Goal: Transaction & Acquisition: Purchase product/service

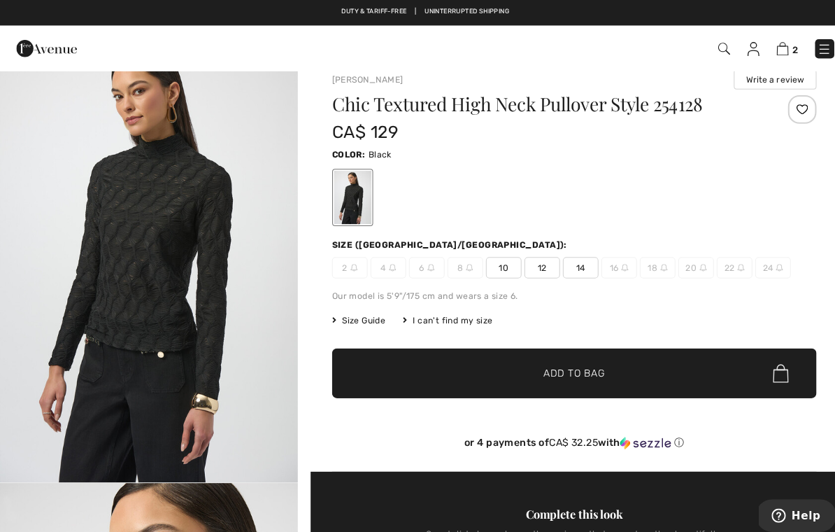
scroll to position [36, 0]
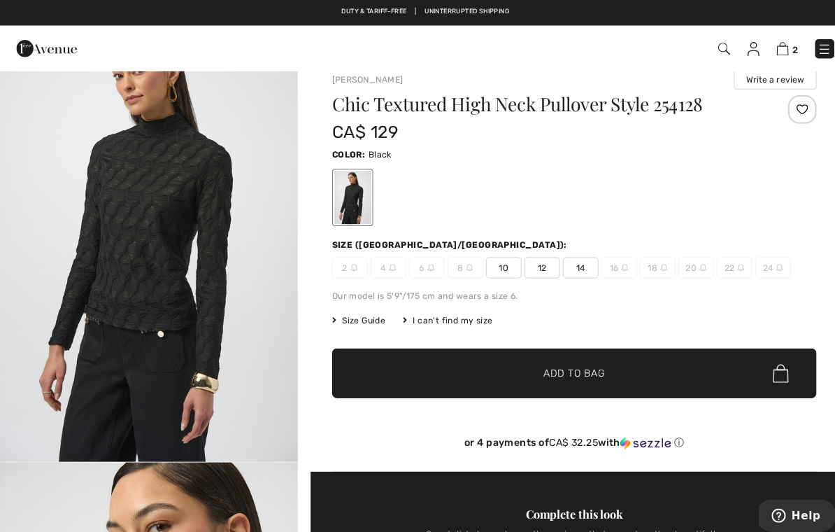
click at [383, 111] on h1 "Chic Textured High Neck Pullover Style 254128" at bounding box center [524, 102] width 397 height 18
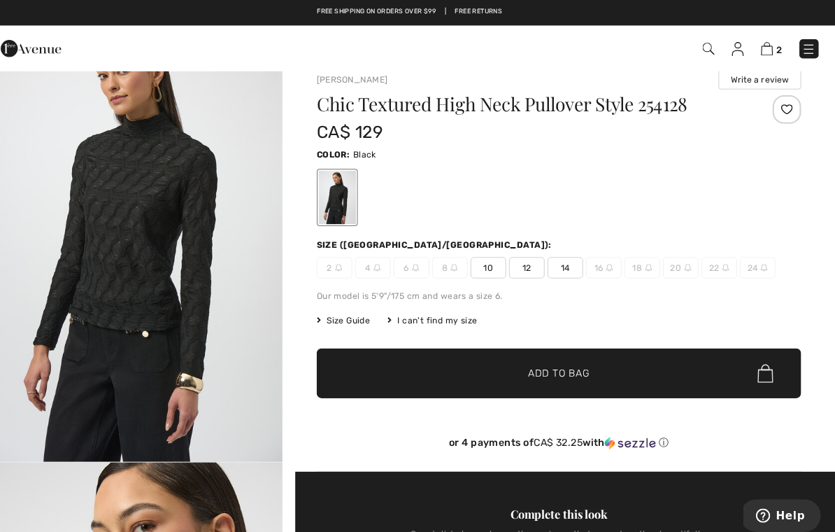
click at [399, 111] on h1 "Chic Textured High Neck Pullover Style 254128" at bounding box center [524, 102] width 397 height 18
click at [762, 51] on img at bounding box center [768, 47] width 12 height 13
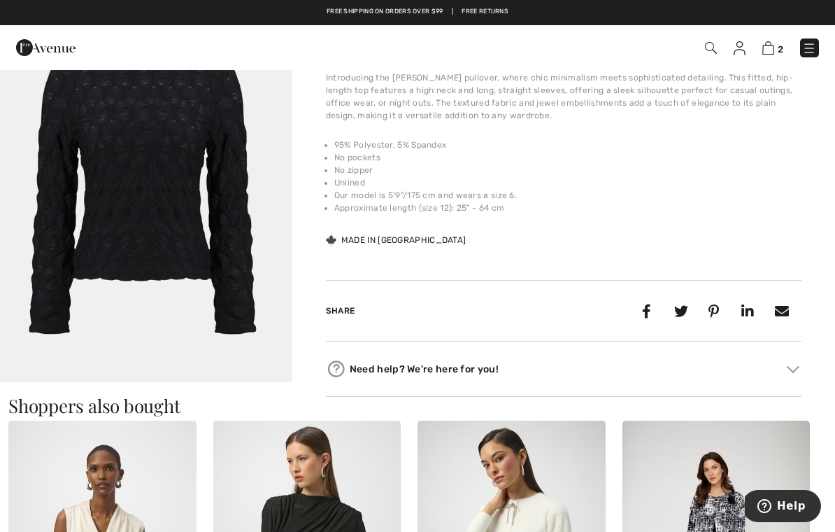
scroll to position [1486, 0]
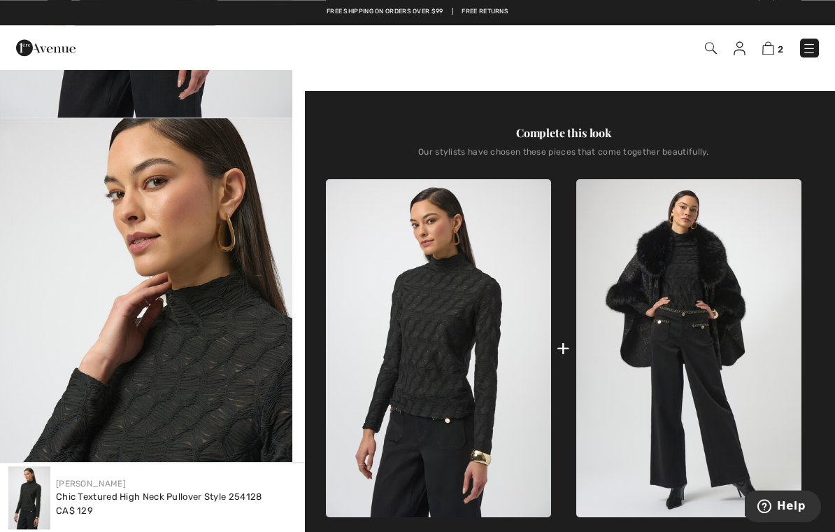
scroll to position [379, 0]
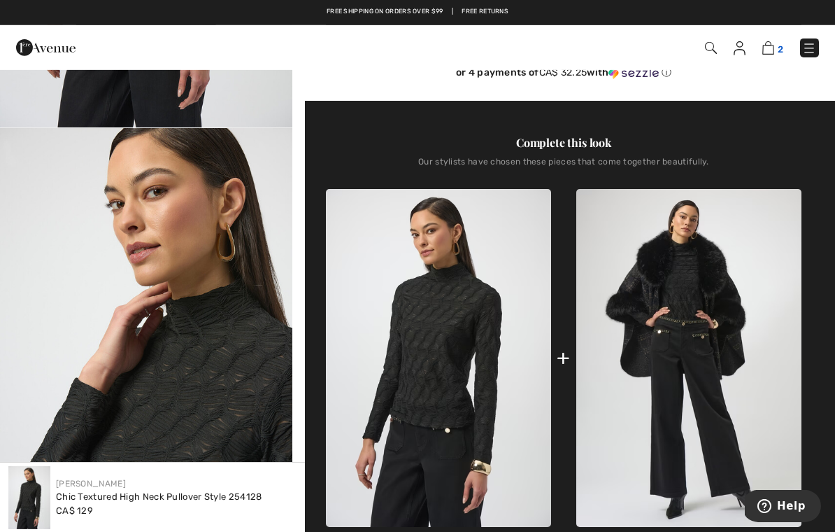
click at [774, 45] on img at bounding box center [768, 47] width 12 height 13
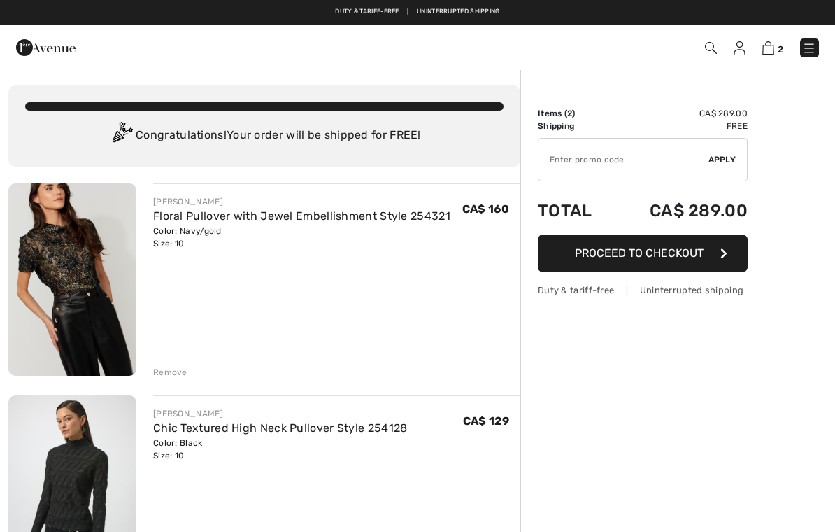
checkbox input "true"
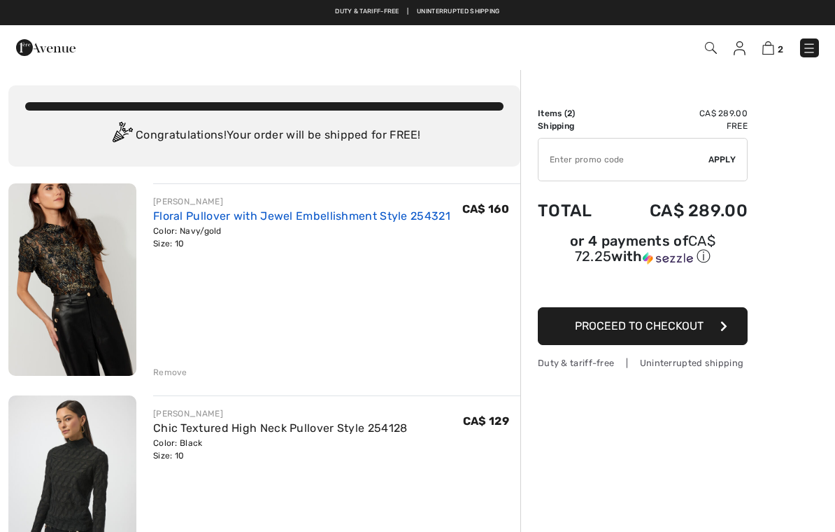
click at [193, 213] on link "Floral Pullover with Jewel Embellishment Style 254321" at bounding box center [301, 215] width 297 height 13
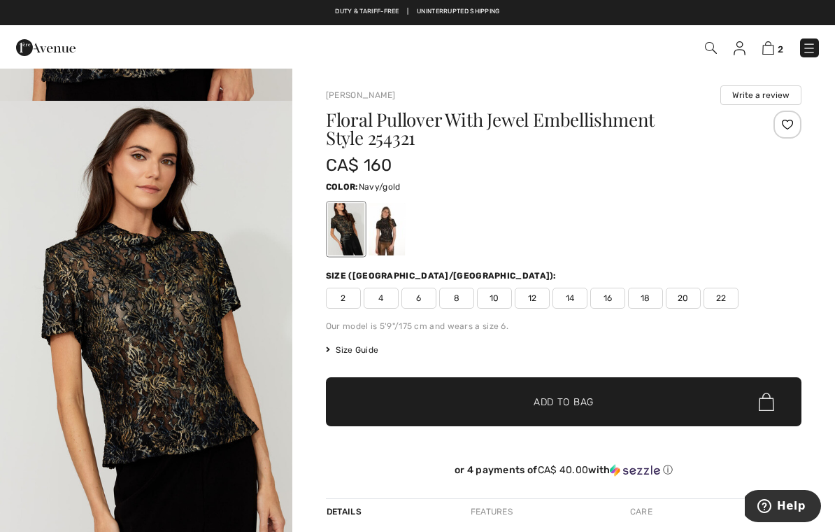
scroll to position [859, 0]
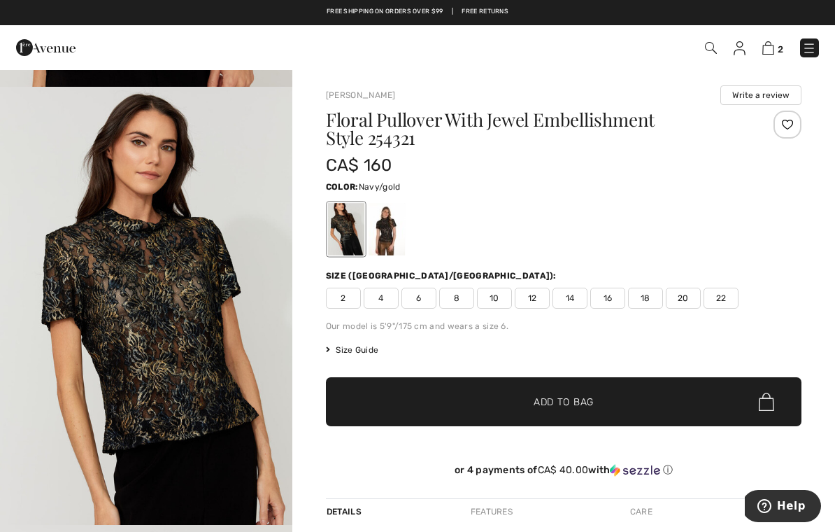
click at [171, 359] on img "3 / 7" at bounding box center [146, 306] width 292 height 439
click at [357, 353] on span "Size Guide" at bounding box center [352, 349] width 52 height 13
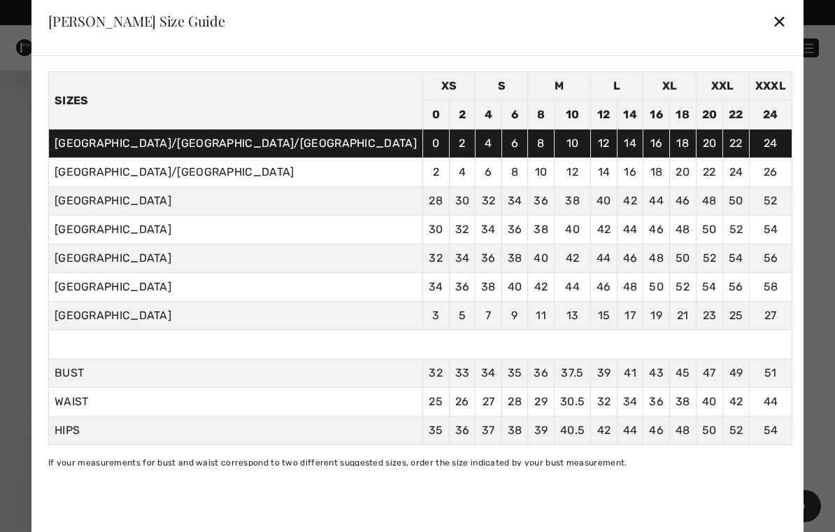
scroll to position [48, 0]
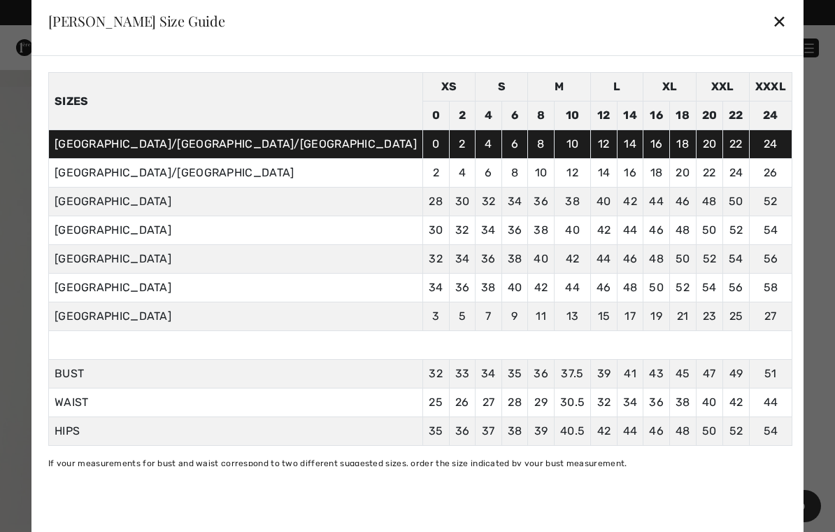
click at [772, 23] on div "✕" at bounding box center [779, 20] width 15 height 29
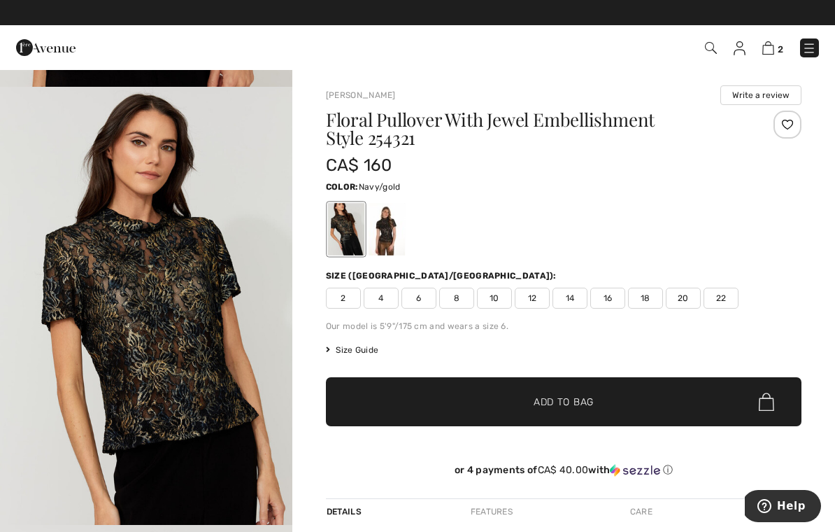
click at [539, 298] on span "12" at bounding box center [532, 297] width 35 height 21
click at [535, 397] on span "Add to Bag" at bounding box center [564, 401] width 60 height 15
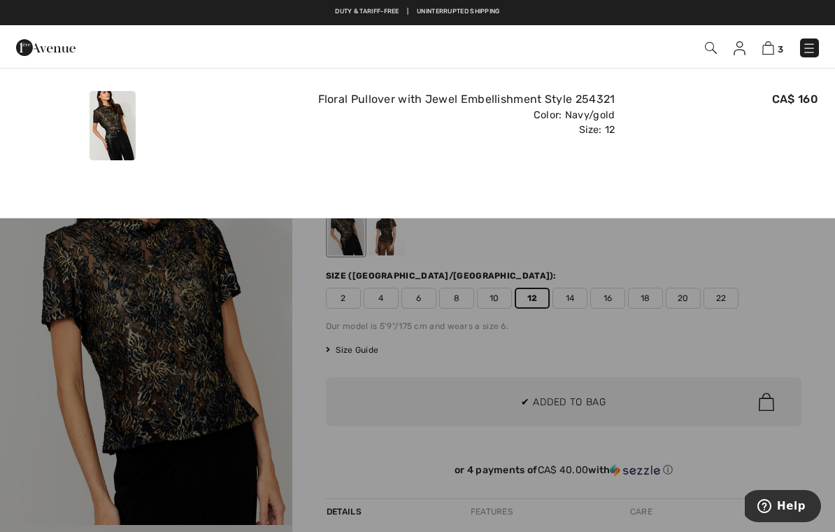
scroll to position [0, 0]
click at [774, 46] on img at bounding box center [768, 47] width 12 height 13
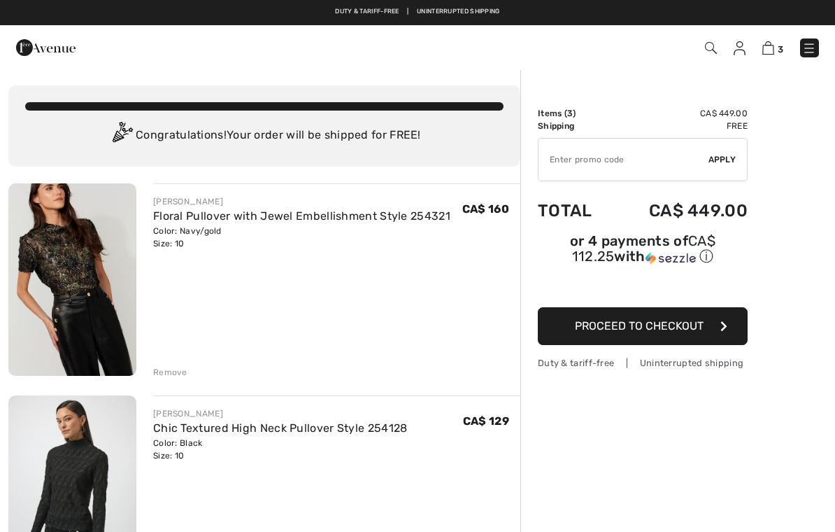
click at [168, 370] on div "Remove" at bounding box center [170, 372] width 34 height 13
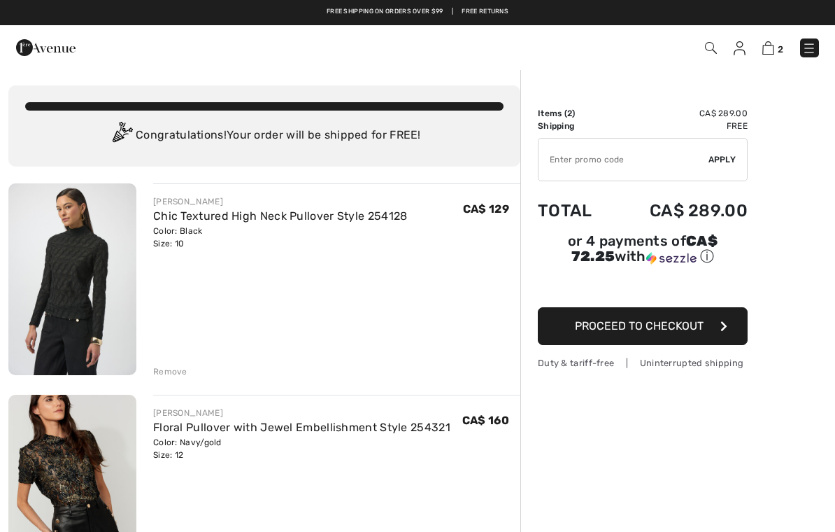
click at [55, 46] on img at bounding box center [45, 48] width 59 height 28
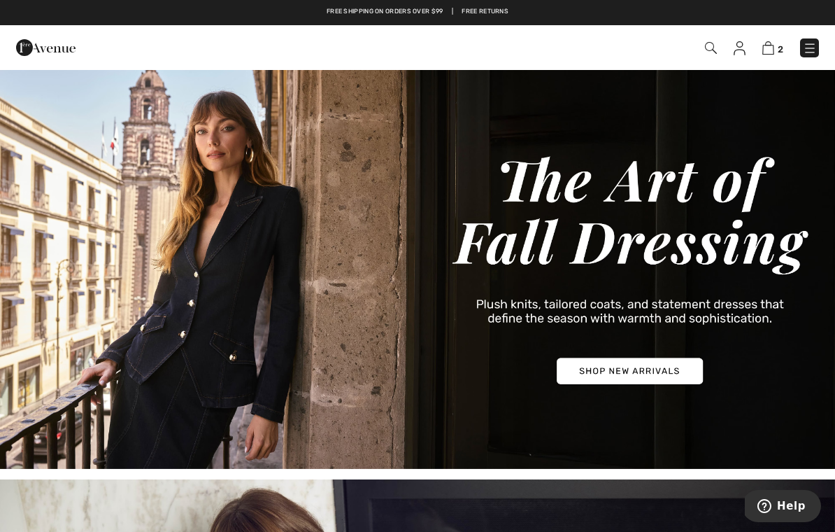
click at [711, 43] on img at bounding box center [711, 48] width 12 height 12
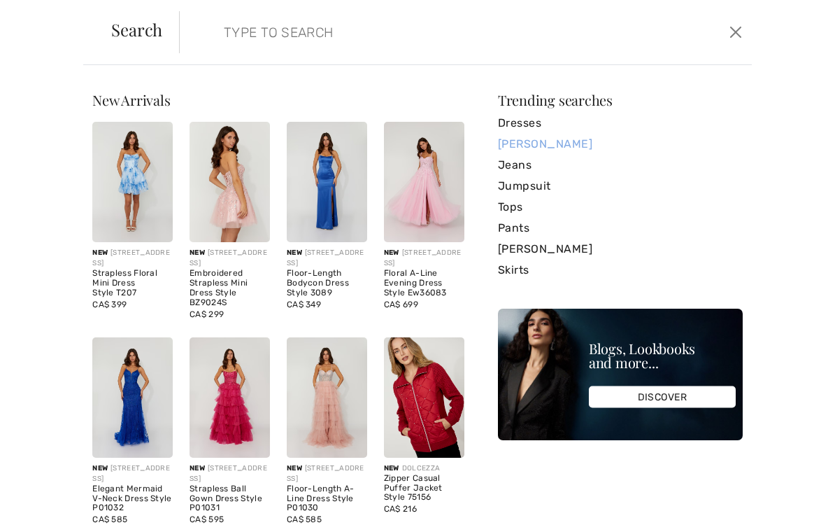
click at [571, 144] on link "[PERSON_NAME]" at bounding box center [620, 144] width 245 height 21
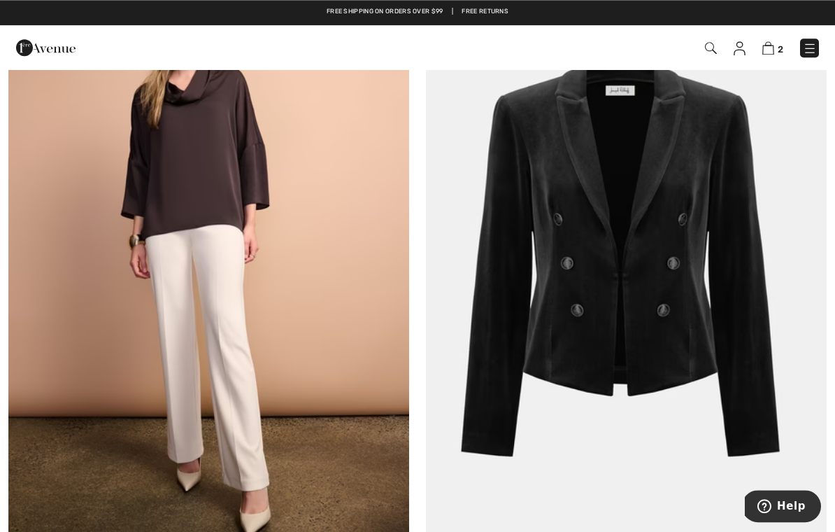
scroll to position [474, 0]
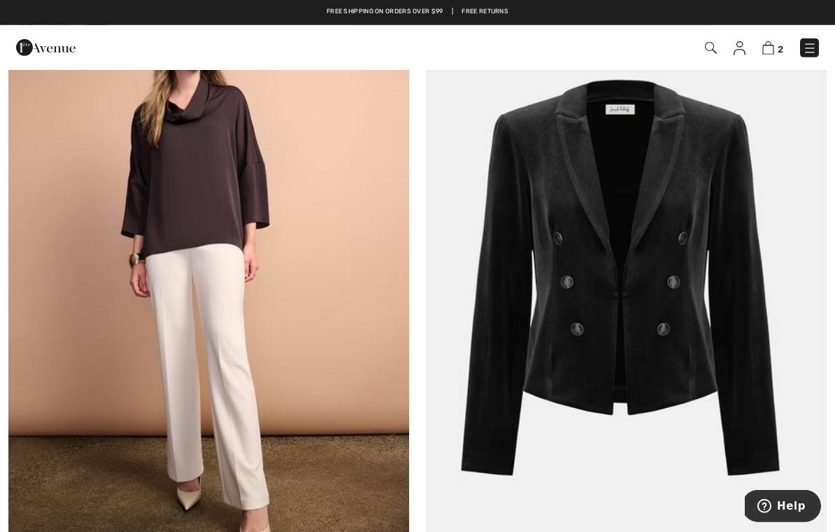
click at [813, 50] on img at bounding box center [810, 48] width 14 height 14
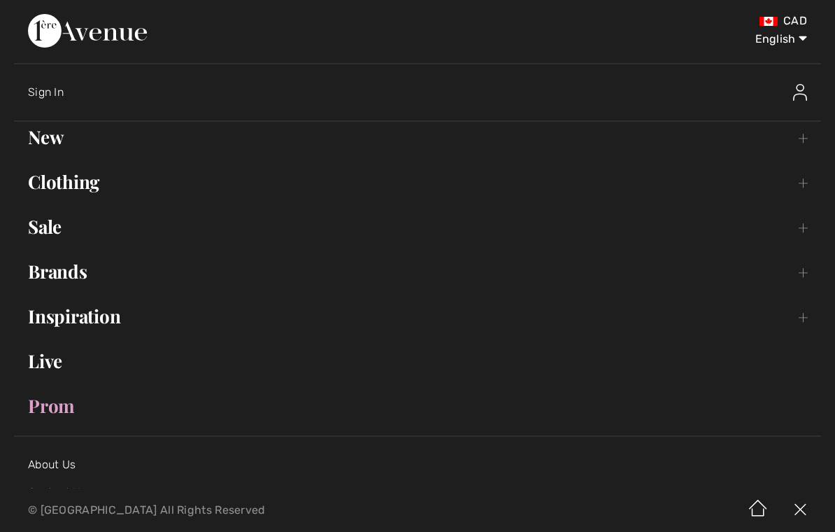
click at [38, 185] on link "Clothing Toggle submenu" at bounding box center [417, 181] width 807 height 31
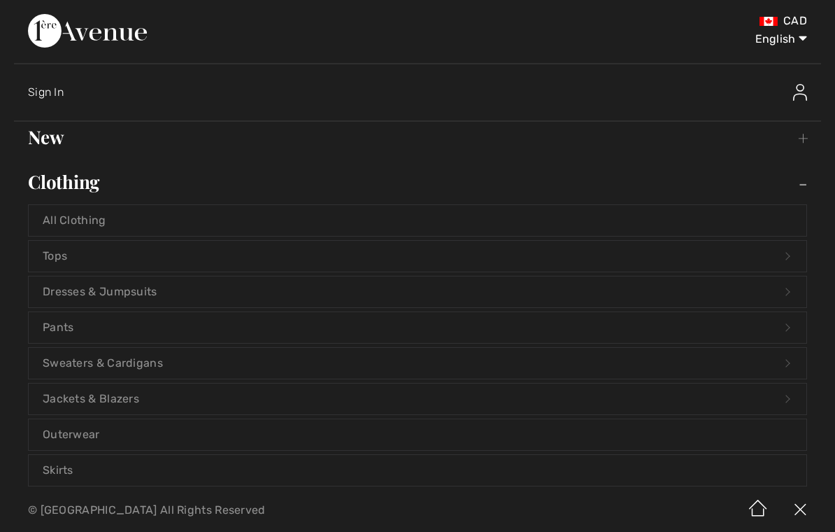
click at [55, 334] on link "Pants Open submenu" at bounding box center [418, 327] width 778 height 31
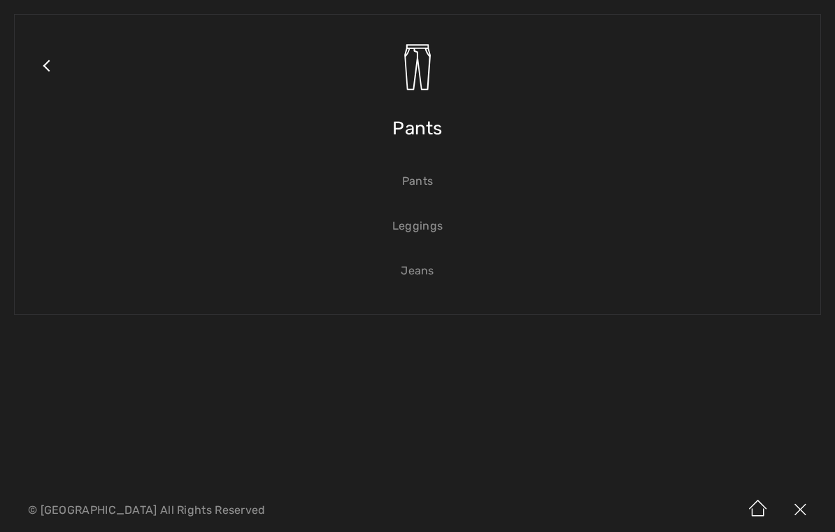
click at [424, 179] on link "Pants" at bounding box center [418, 181] width 778 height 31
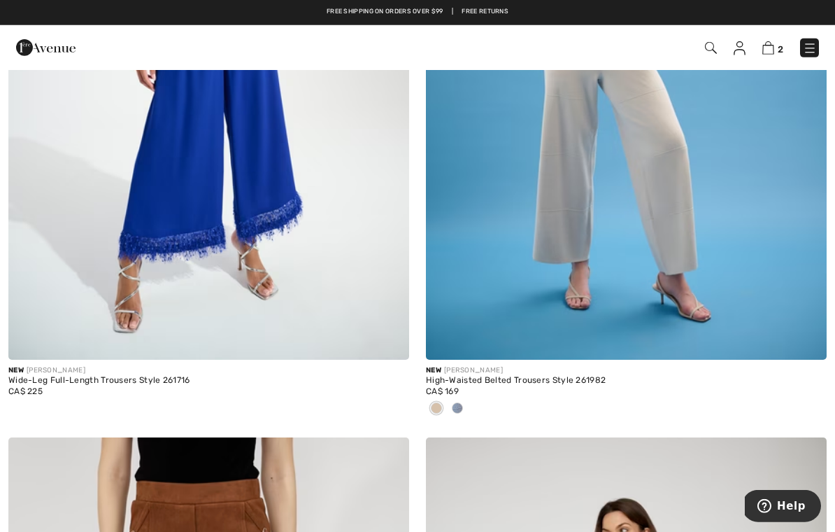
scroll to position [418, 0]
click at [816, 50] on img at bounding box center [810, 48] width 14 height 14
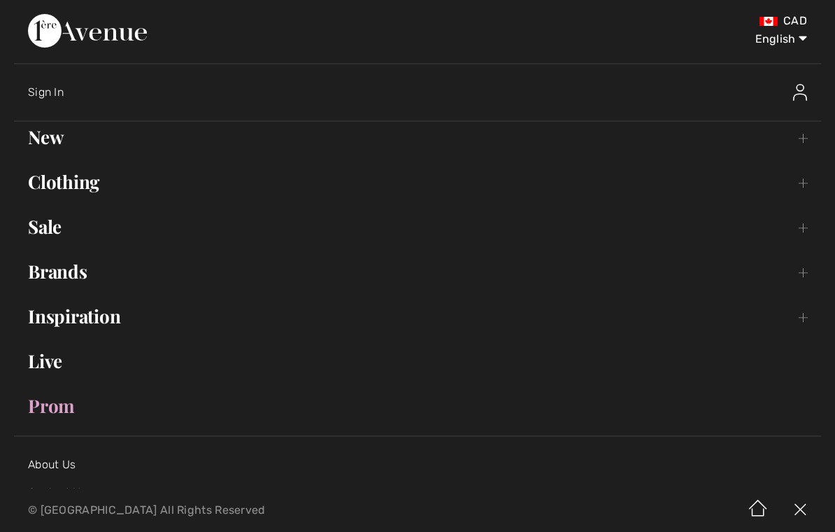
click at [42, 272] on link "Brands Open submenu" at bounding box center [417, 271] width 807 height 31
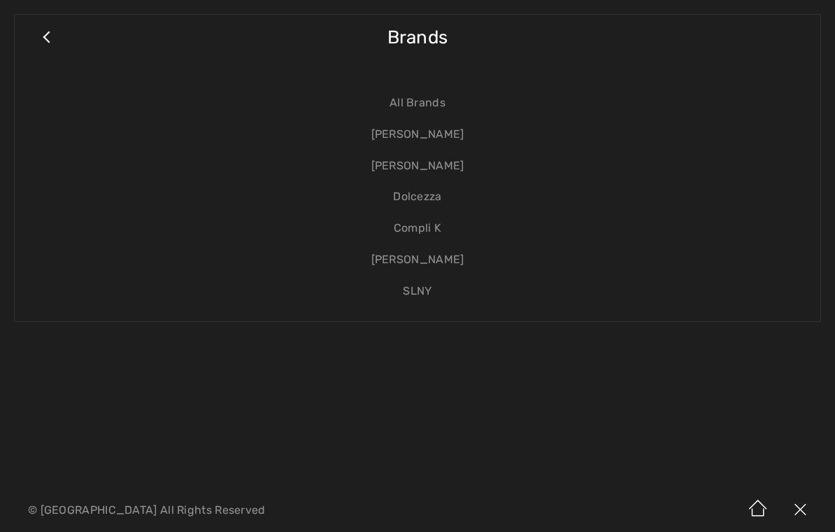
click at [442, 137] on link "[PERSON_NAME]" at bounding box center [418, 134] width 778 height 31
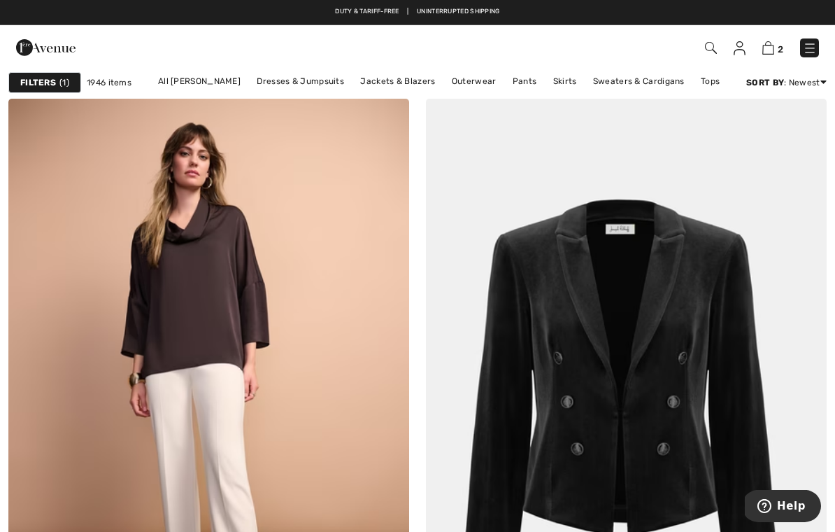
scroll to position [355, 0]
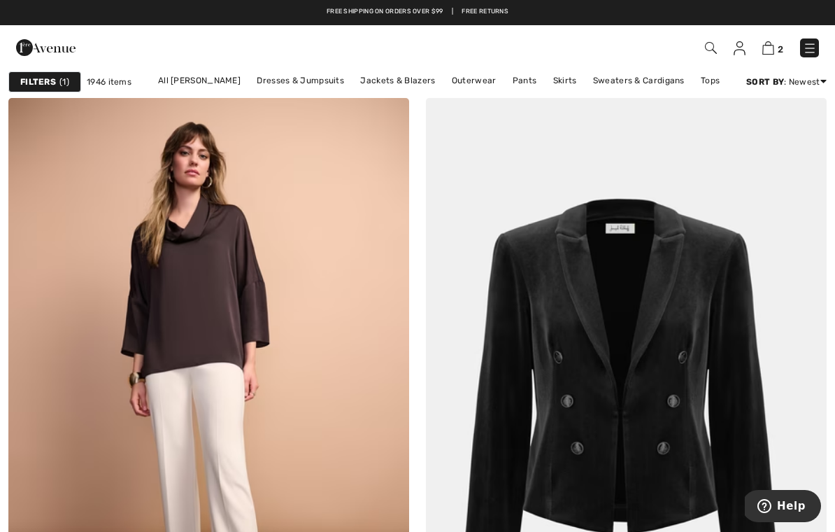
click at [813, 45] on img at bounding box center [810, 48] width 14 height 14
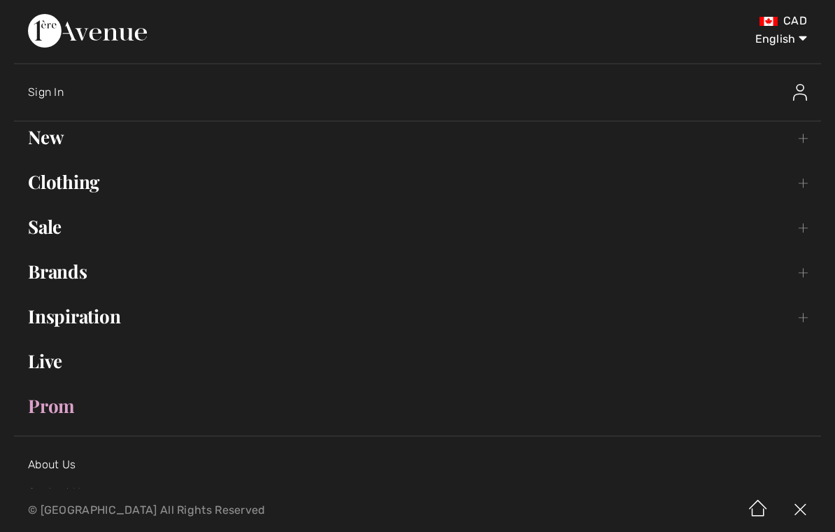
click at [39, 187] on link "Clothing Toggle submenu" at bounding box center [417, 181] width 807 height 31
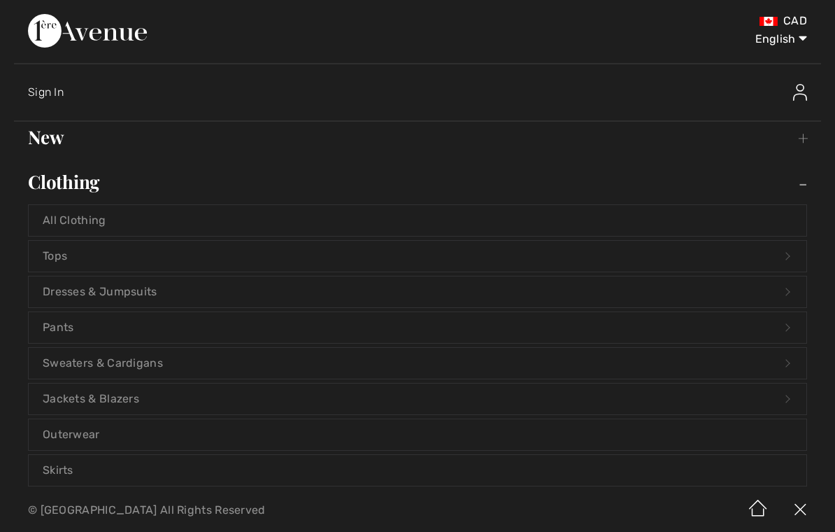
click at [48, 322] on link "Pants Open submenu" at bounding box center [418, 327] width 778 height 31
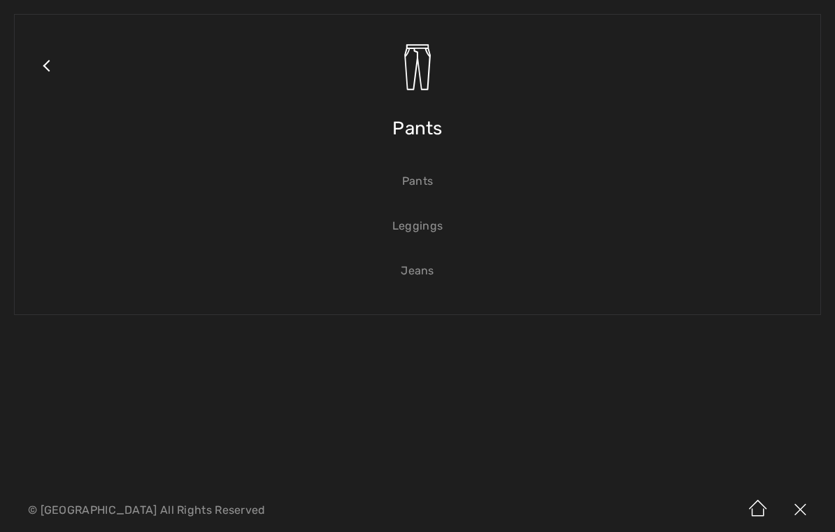
click at [420, 185] on link "Pants" at bounding box center [418, 181] width 778 height 31
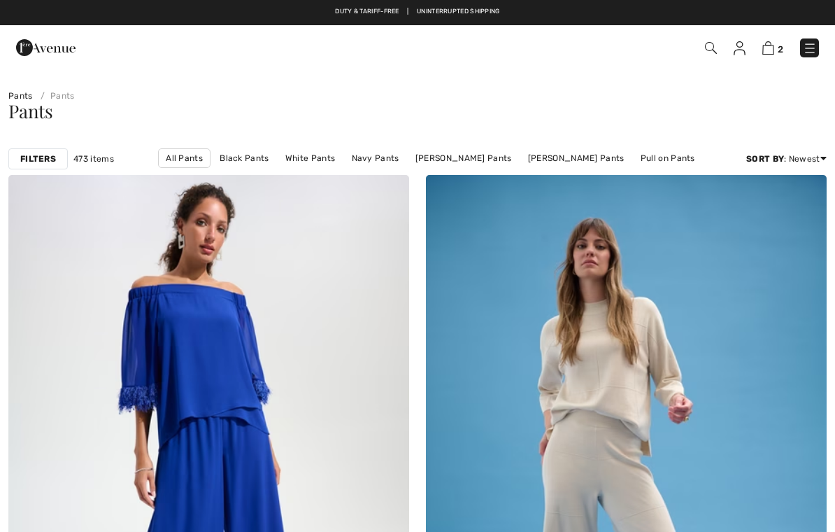
checkbox input "true"
click at [431, 156] on link "[PERSON_NAME] Pants" at bounding box center [463, 158] width 111 height 18
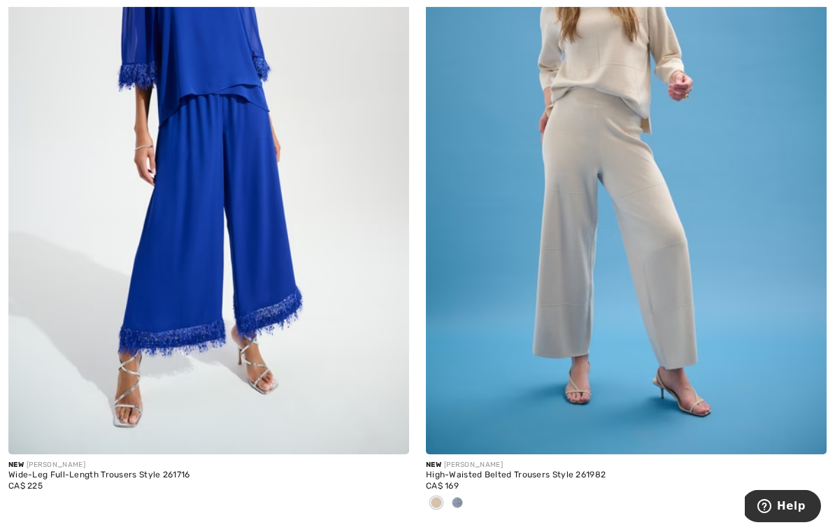
scroll to position [323, 0]
click at [467, 498] on div at bounding box center [457, 502] width 21 height 23
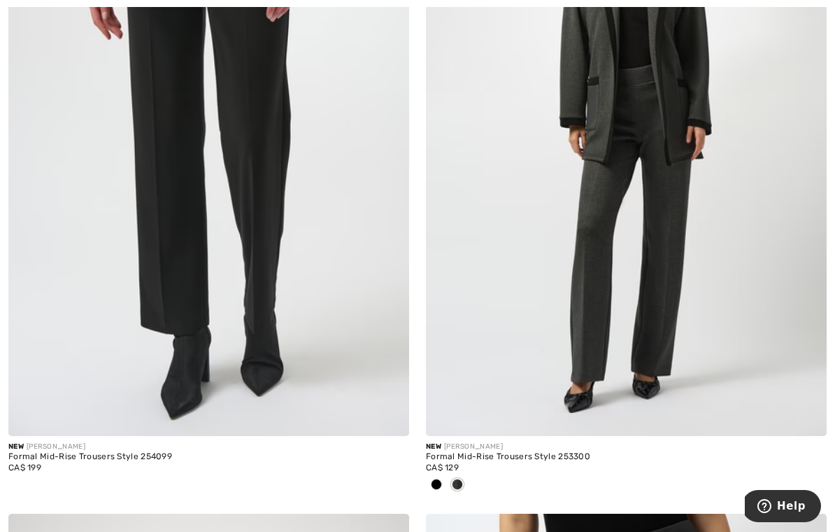
scroll to position [3035, 0]
click at [439, 485] on span at bounding box center [436, 483] width 11 height 11
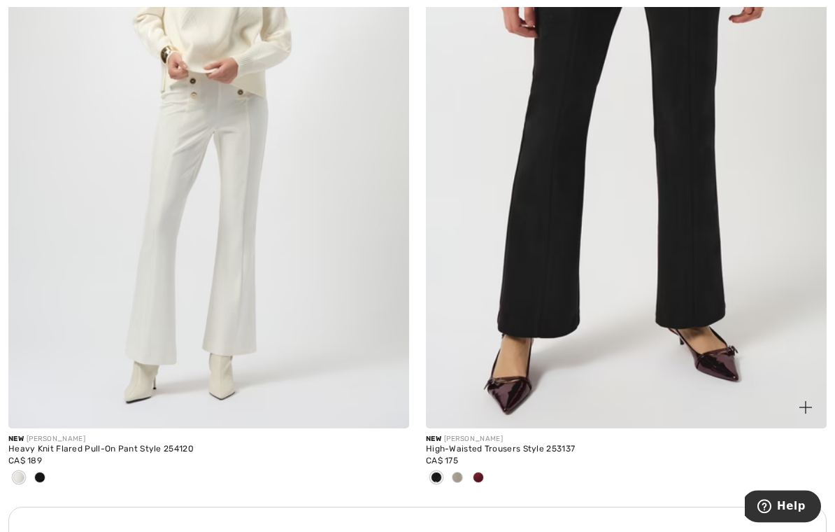
scroll to position [3722, 0]
click at [484, 478] on div at bounding box center [478, 478] width 21 height 23
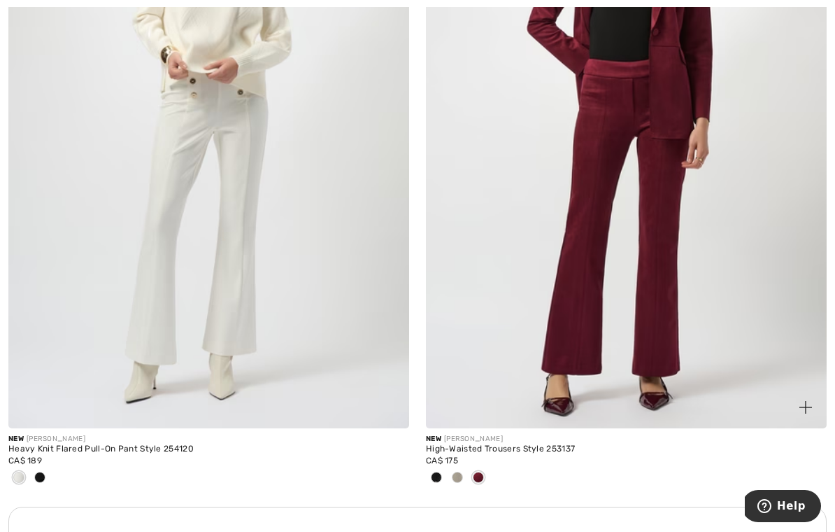
click at [464, 472] on div at bounding box center [457, 478] width 21 height 23
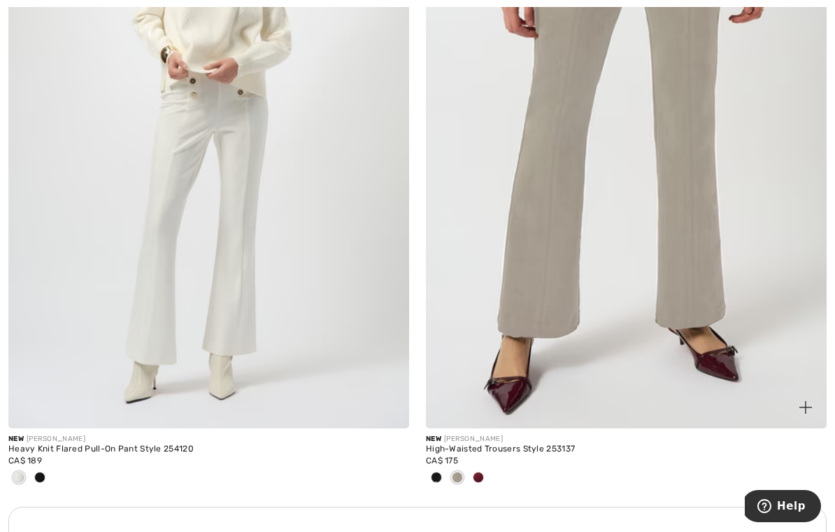
click at [440, 476] on span at bounding box center [436, 476] width 11 height 11
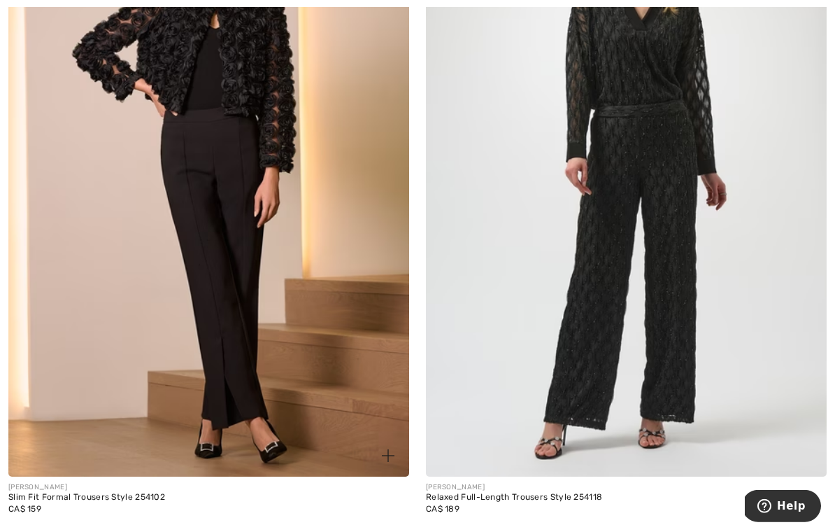
scroll to position [8681, 0]
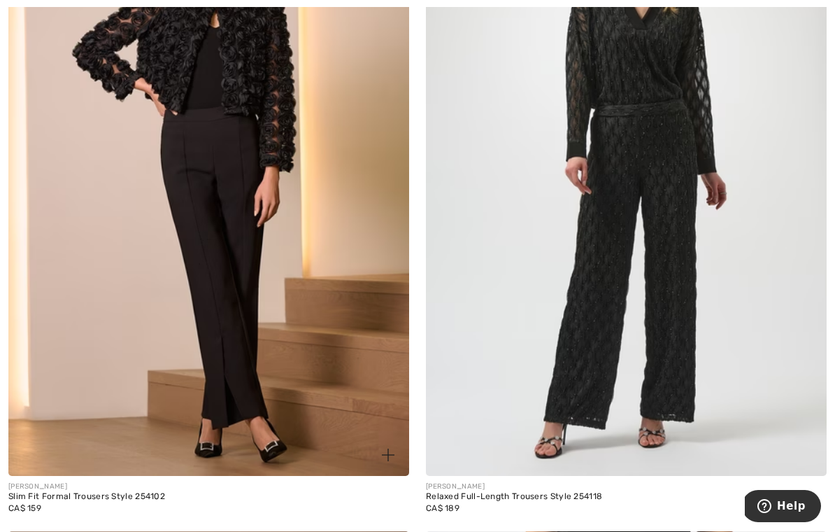
click at [213, 199] on img at bounding box center [208, 176] width 401 height 602
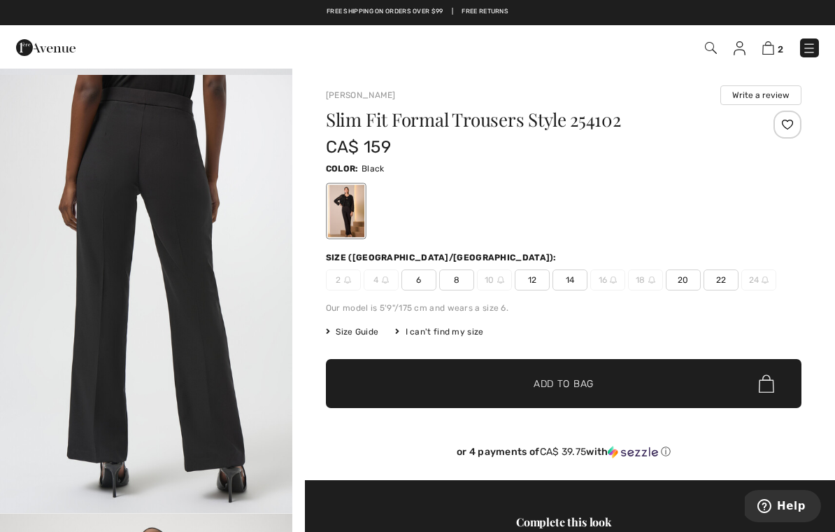
scroll to position [1786, 0]
click at [534, 278] on span "12" at bounding box center [532, 279] width 35 height 21
click at [539, 388] on span "Add to Bag" at bounding box center [564, 383] width 60 height 15
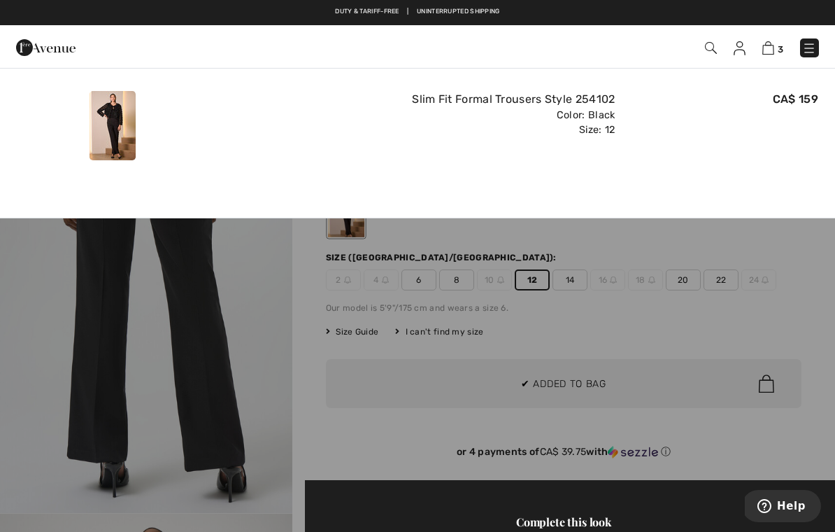
scroll to position [0, 0]
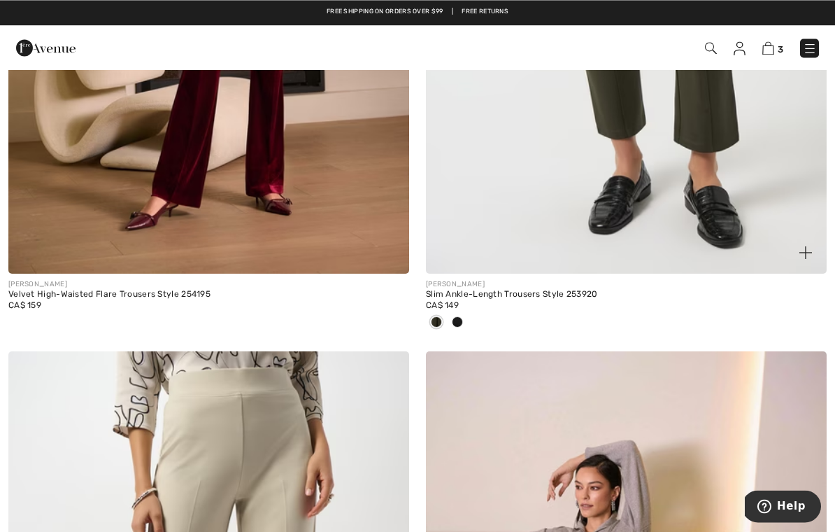
scroll to position [9539, 0]
click at [458, 322] on div at bounding box center [457, 322] width 21 height 23
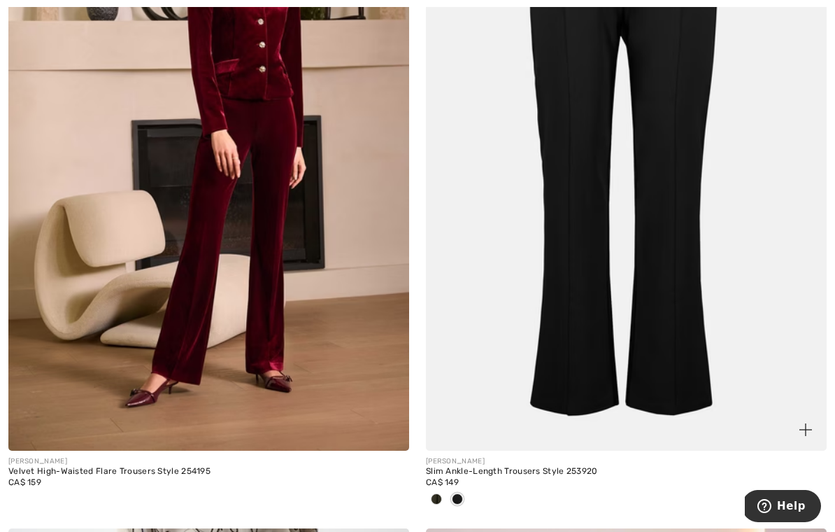
scroll to position [9377, 0]
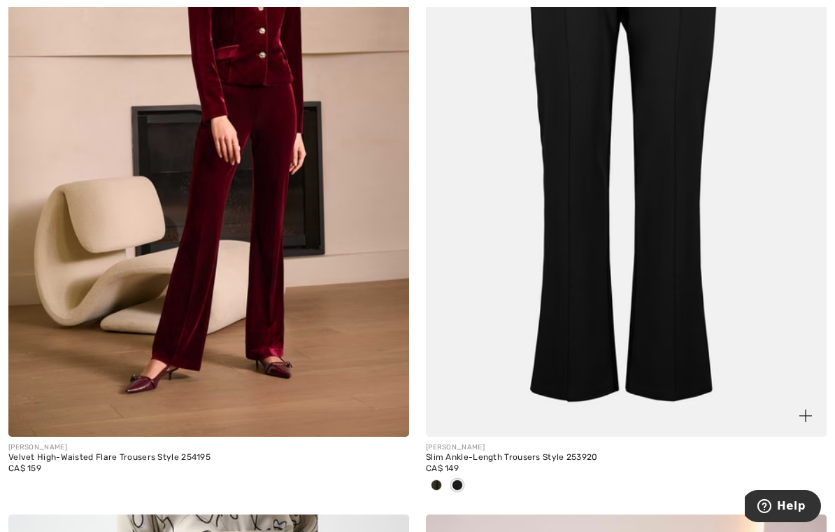
click at [438, 479] on span at bounding box center [436, 484] width 11 height 11
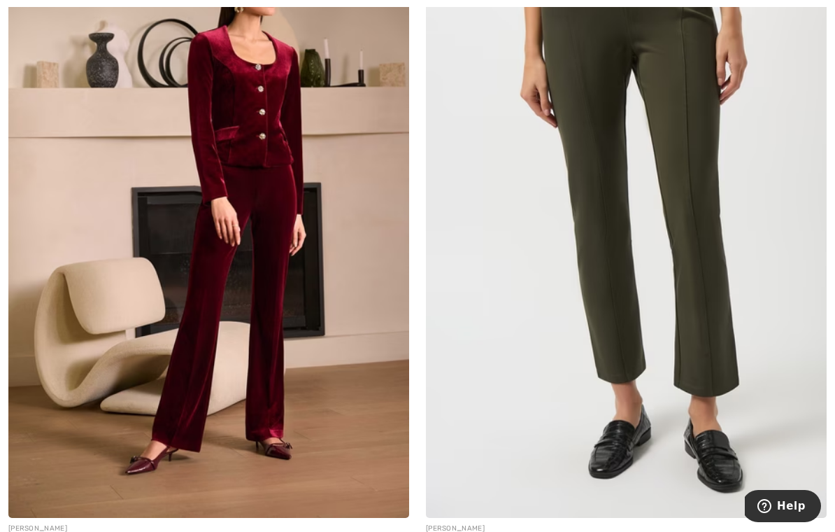
scroll to position [9332, 0]
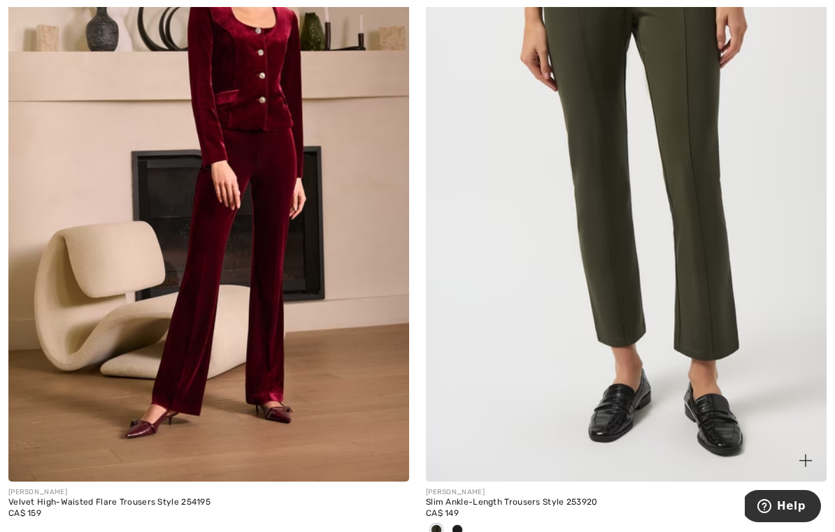
click at [460, 497] on div "Slim Ankle-Length Trousers Style 253920" at bounding box center [626, 502] width 401 height 10
click at [465, 487] on div "[PERSON_NAME]" at bounding box center [626, 492] width 401 height 10
click at [455, 497] on div "Slim Ankle-Length Trousers Style 253920" at bounding box center [626, 502] width 401 height 10
click at [462, 486] on div "[PERSON_NAME]" at bounding box center [626, 491] width 401 height 10
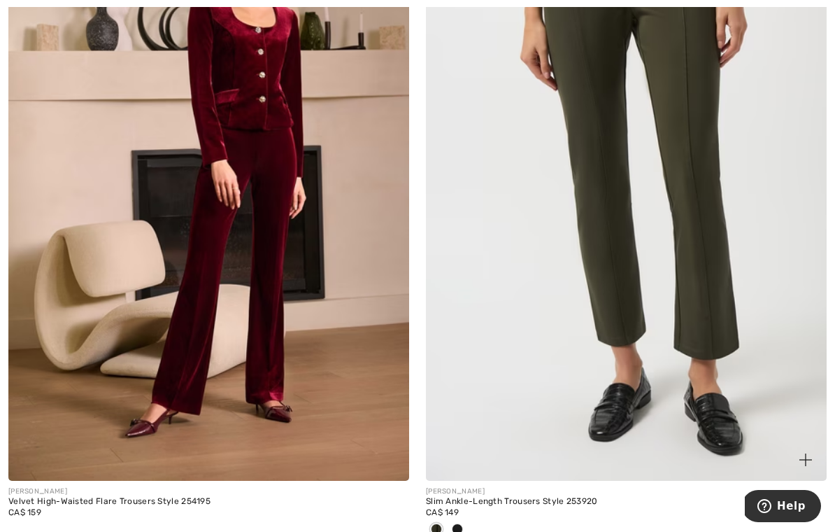
click at [612, 256] on img at bounding box center [626, 180] width 401 height 602
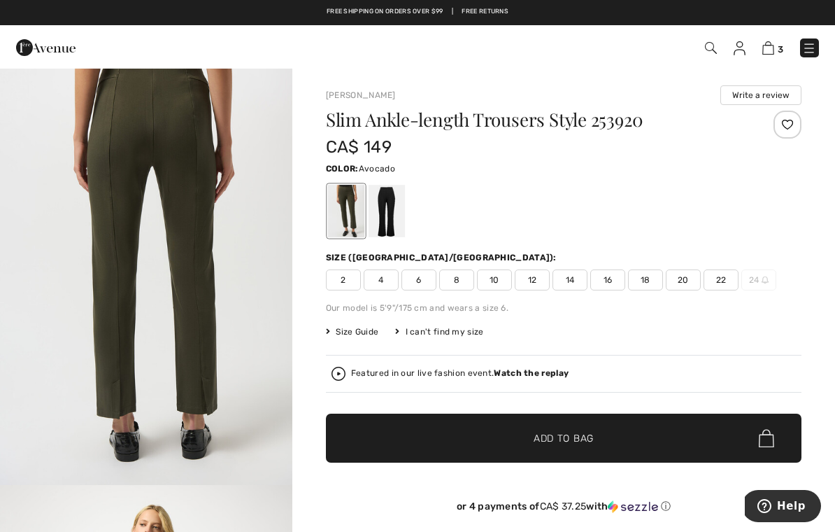
scroll to position [1423, 0]
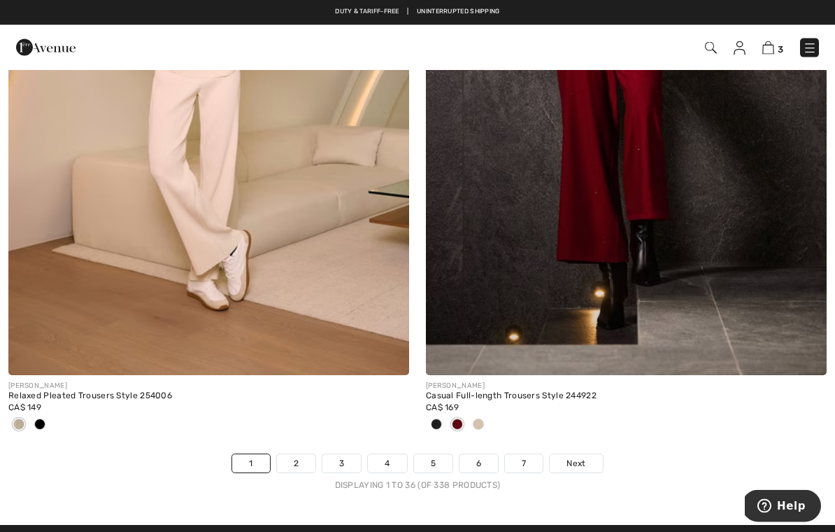
scroll to position [12109, 0]
click at [293, 454] on link "2" at bounding box center [296, 463] width 38 height 18
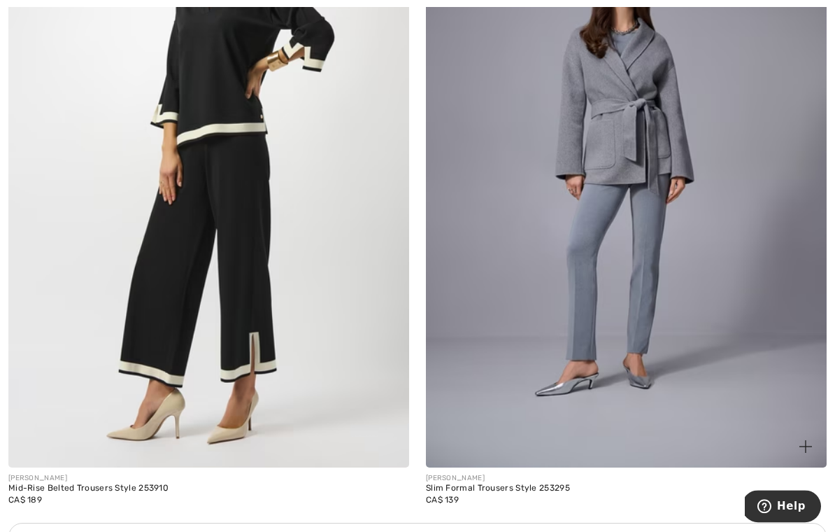
scroll to position [3682, 0]
click at [627, 157] on img at bounding box center [626, 167] width 401 height 602
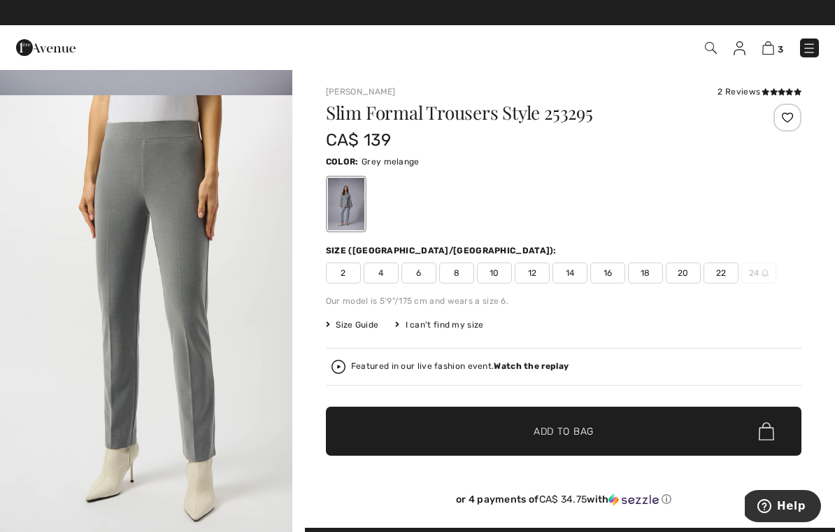
scroll to position [411, 0]
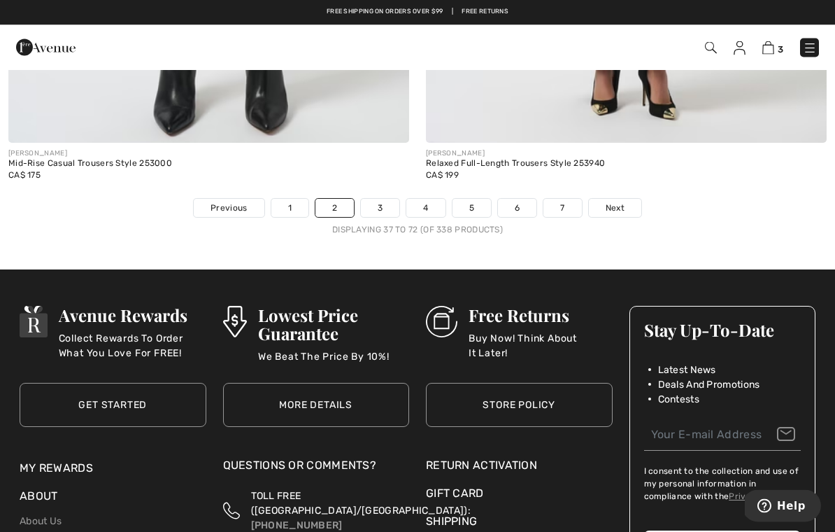
scroll to position [12342, 0]
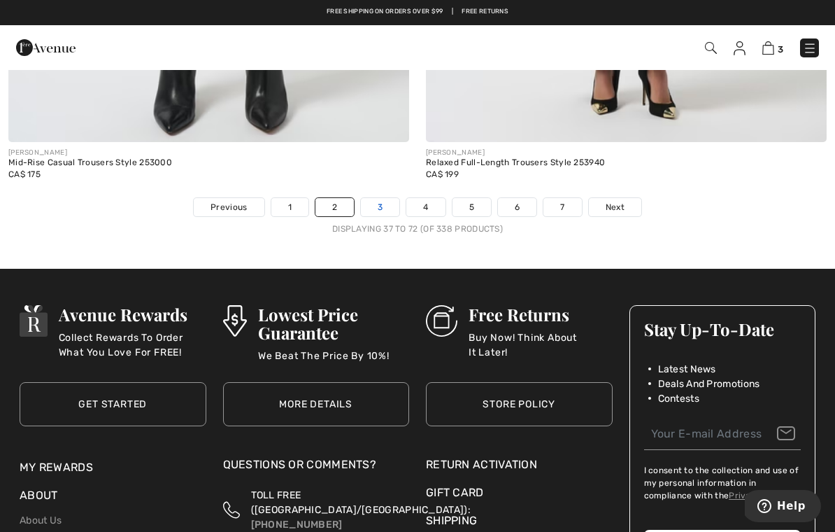
click at [383, 198] on link "3" at bounding box center [380, 207] width 38 height 18
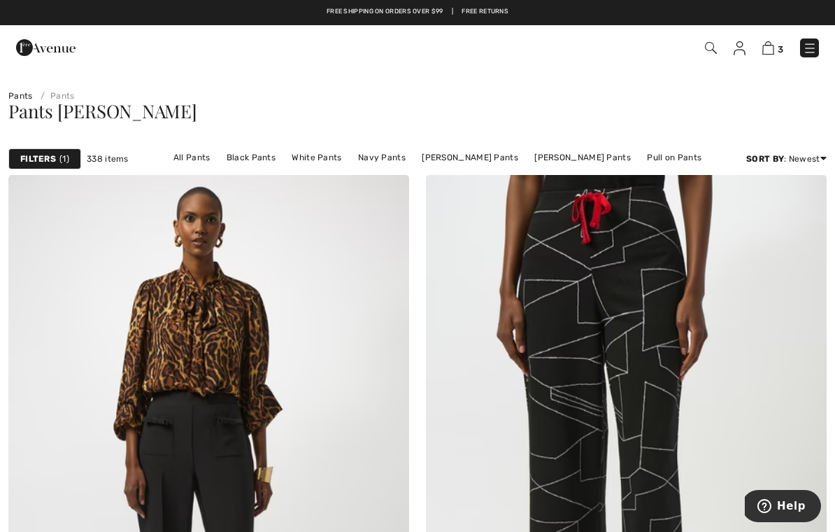
click at [806, 52] on img at bounding box center [810, 48] width 14 height 14
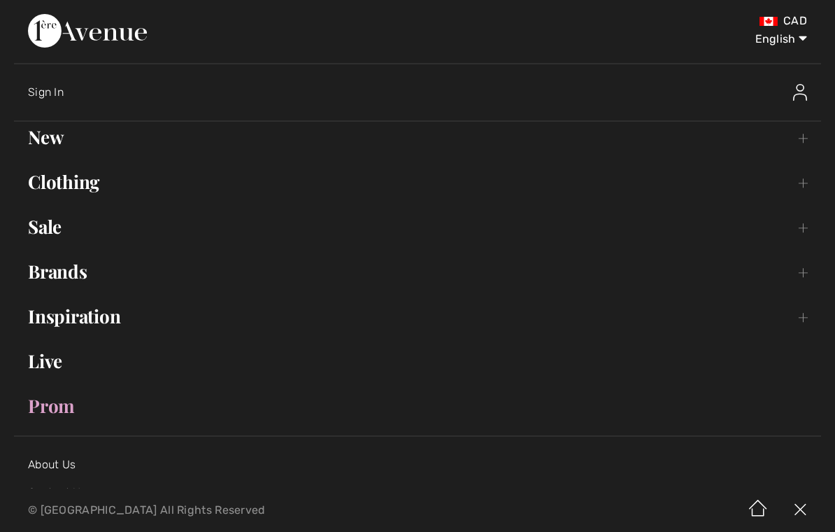
click at [71, 182] on link "Clothing Toggle submenu" at bounding box center [417, 181] width 807 height 31
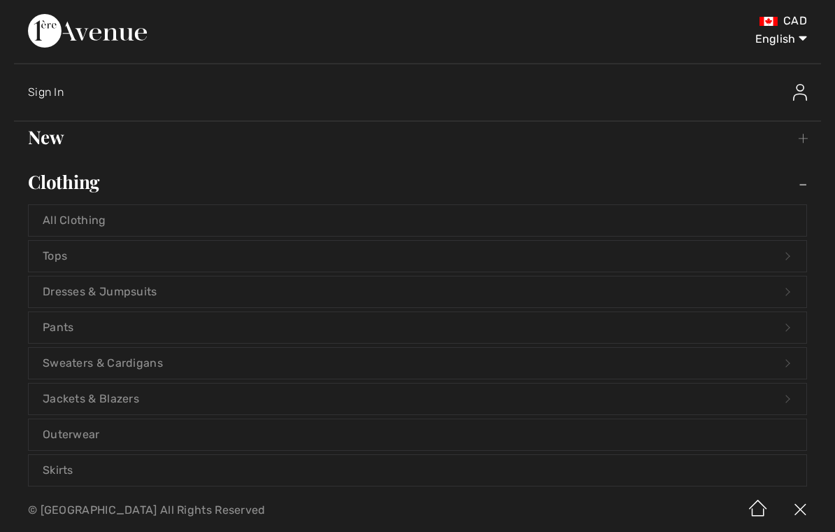
click at [63, 325] on link "Pants Open submenu" at bounding box center [418, 327] width 778 height 31
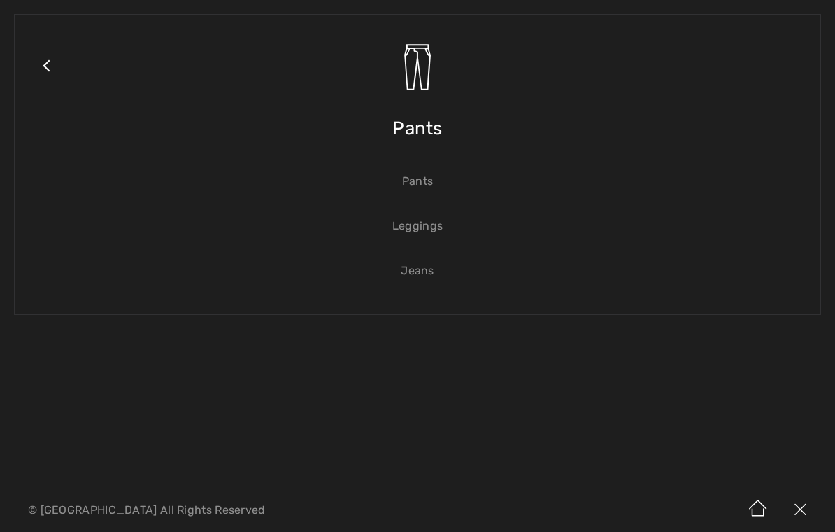
click at [422, 264] on link "Jeans" at bounding box center [418, 270] width 778 height 31
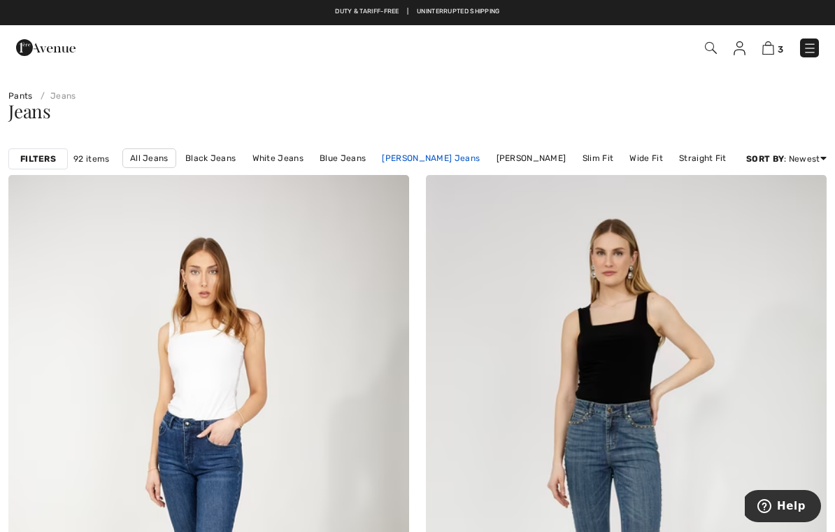
click at [429, 162] on link "Joseph Ribkoff Jeans" at bounding box center [431, 158] width 112 height 18
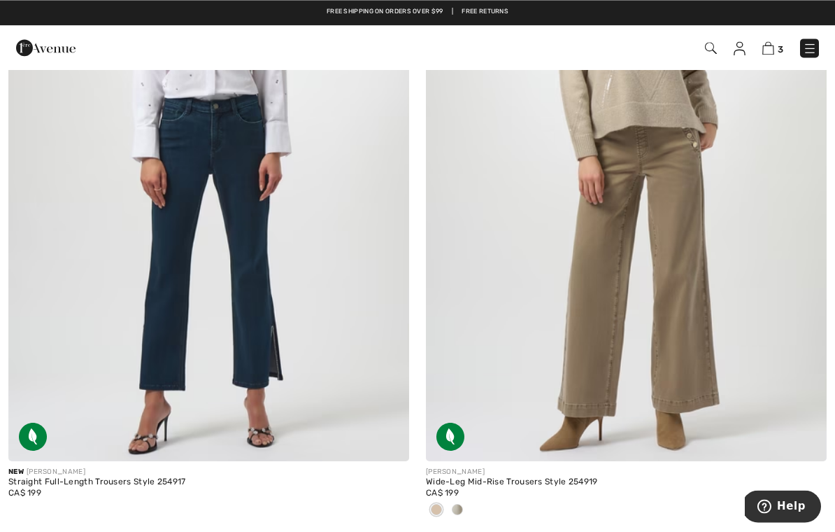
scroll to position [315, 0]
click at [164, 333] on img at bounding box center [208, 161] width 401 height 602
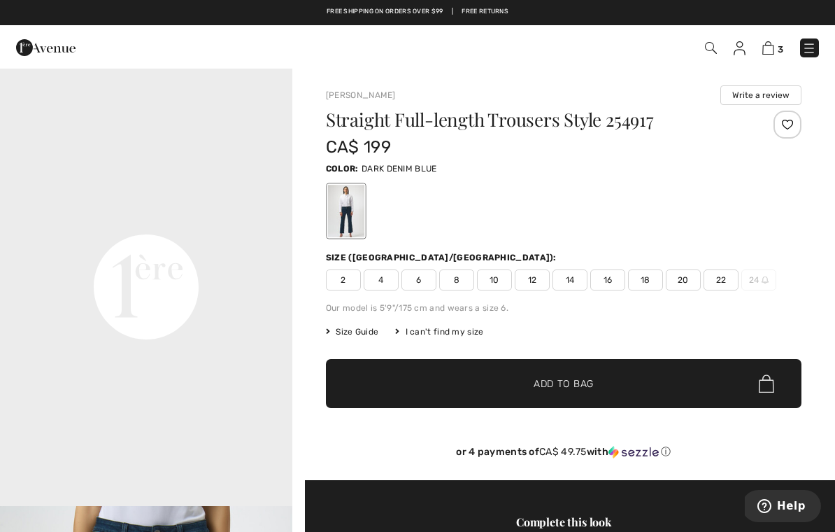
scroll to position [870, 0]
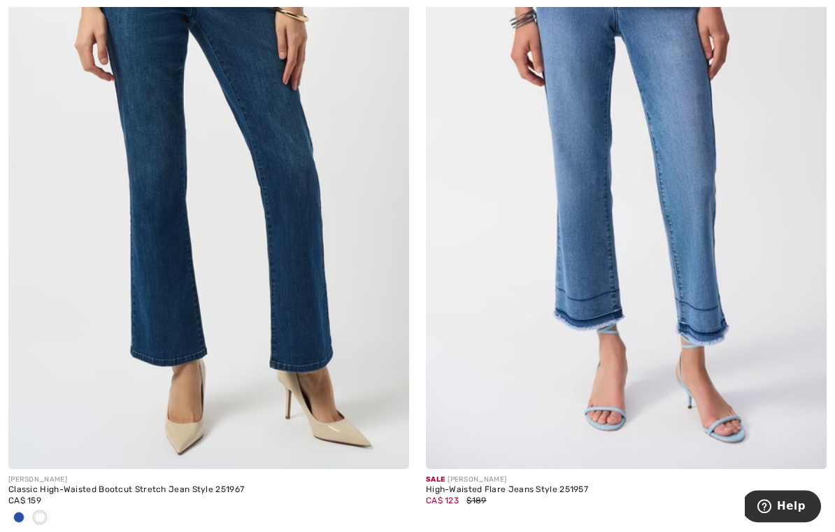
scroll to position [7116, 0]
click at [96, 488] on div "Classic High-Waisted Bootcut Stretch Jean Style 251967" at bounding box center [208, 490] width 401 height 10
click at [149, 277] on img at bounding box center [208, 168] width 401 height 602
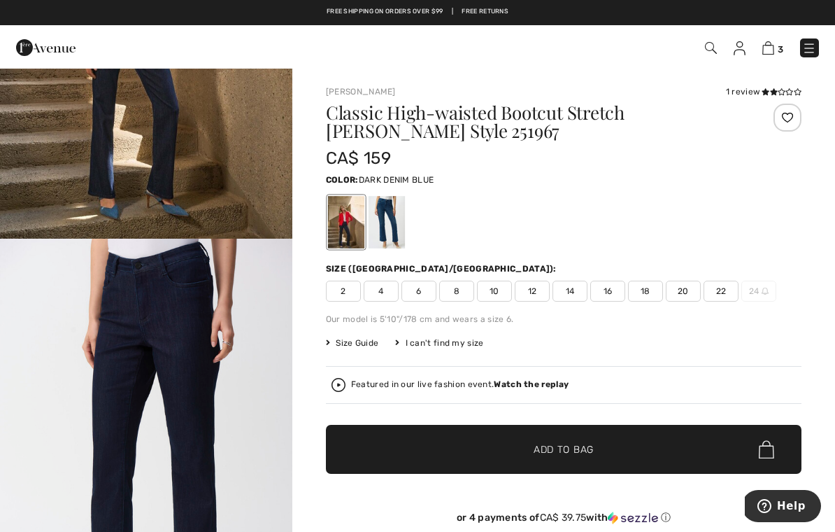
scroll to position [174, 0]
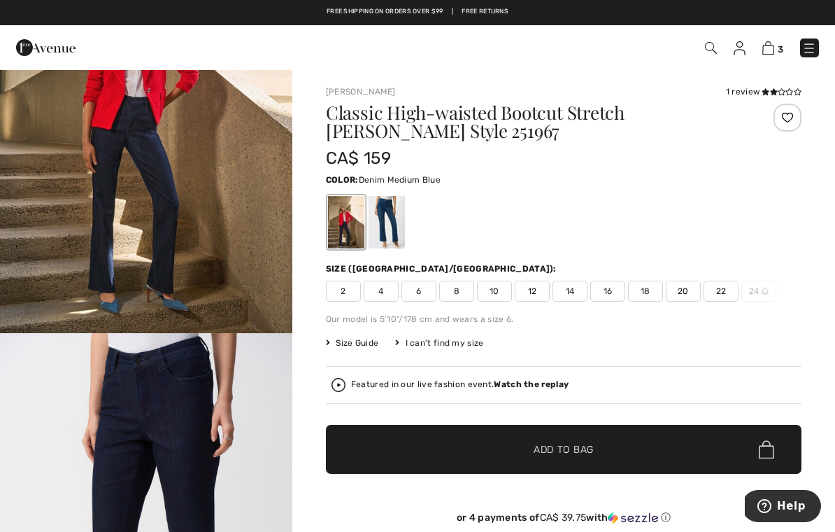
click at [382, 216] on div at bounding box center [387, 222] width 36 height 52
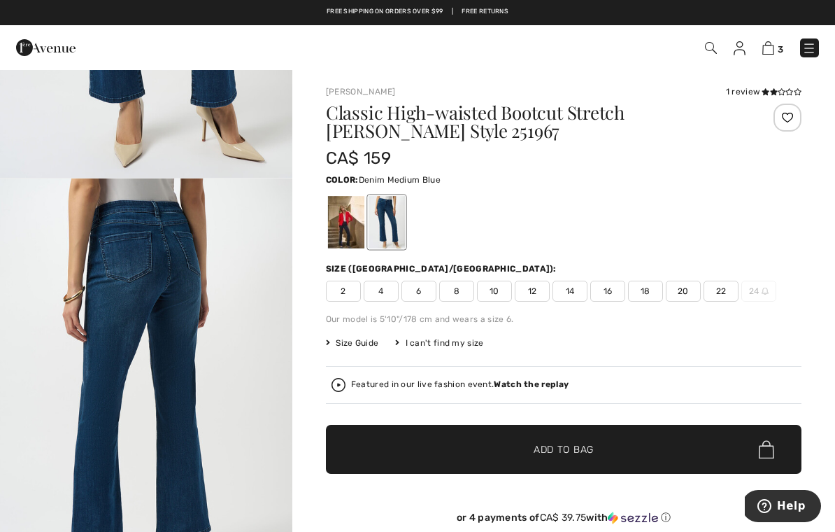
scroll to position [390, 0]
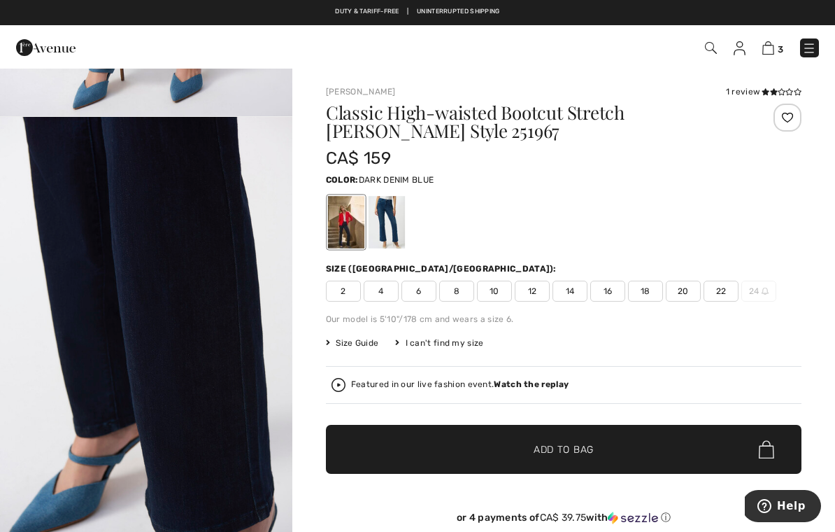
scroll to position [829, 0]
click at [391, 226] on div at bounding box center [387, 222] width 36 height 52
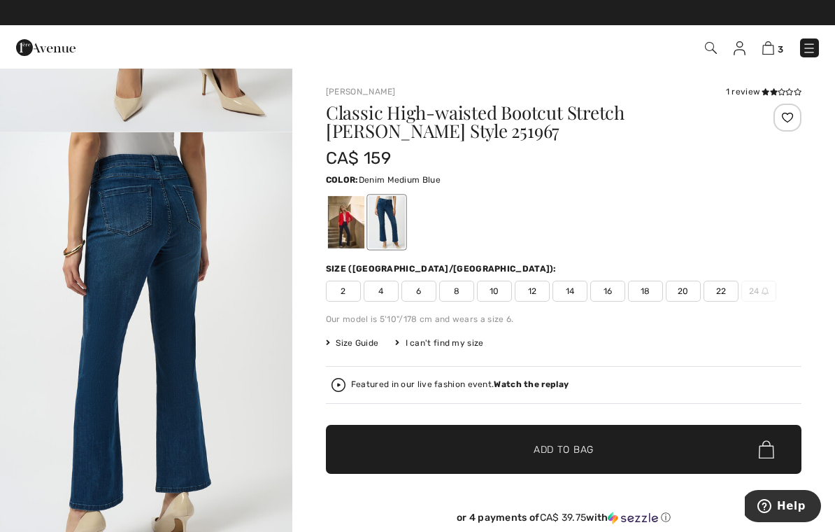
scroll to position [390, 0]
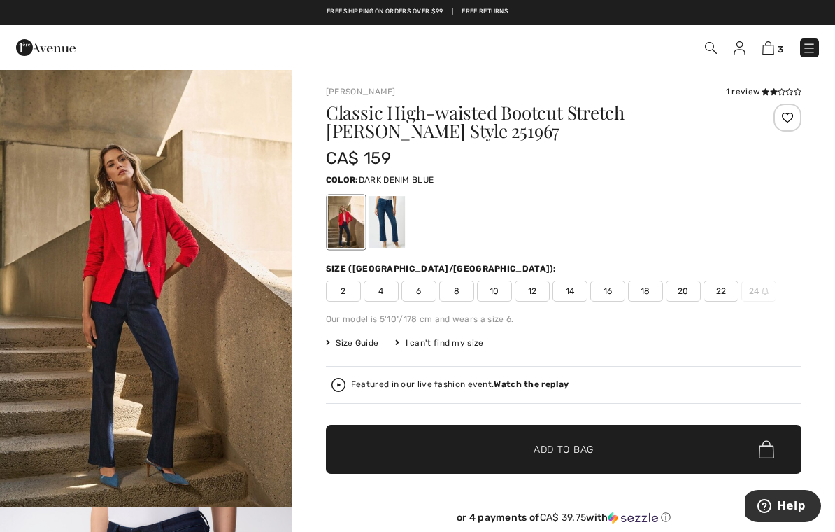
click at [497, 292] on span "10" at bounding box center [494, 290] width 35 height 21
click at [362, 338] on span "Size Guide" at bounding box center [352, 342] width 52 height 13
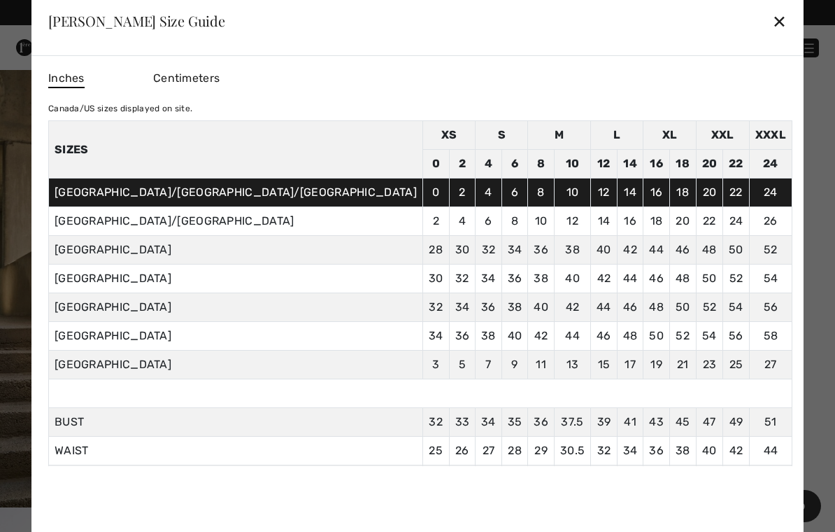
click at [772, 26] on div "✕" at bounding box center [779, 20] width 15 height 29
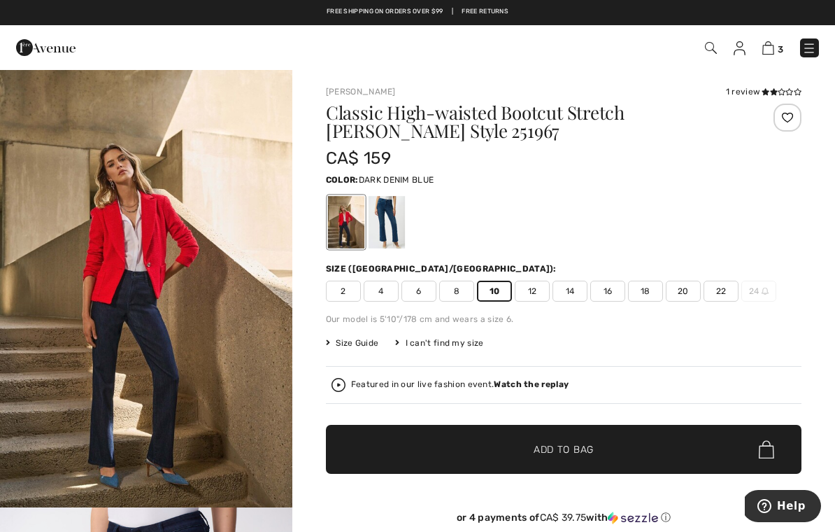
click at [594, 447] on span "Add to Bag" at bounding box center [564, 449] width 60 height 15
click at [391, 209] on div at bounding box center [387, 222] width 36 height 52
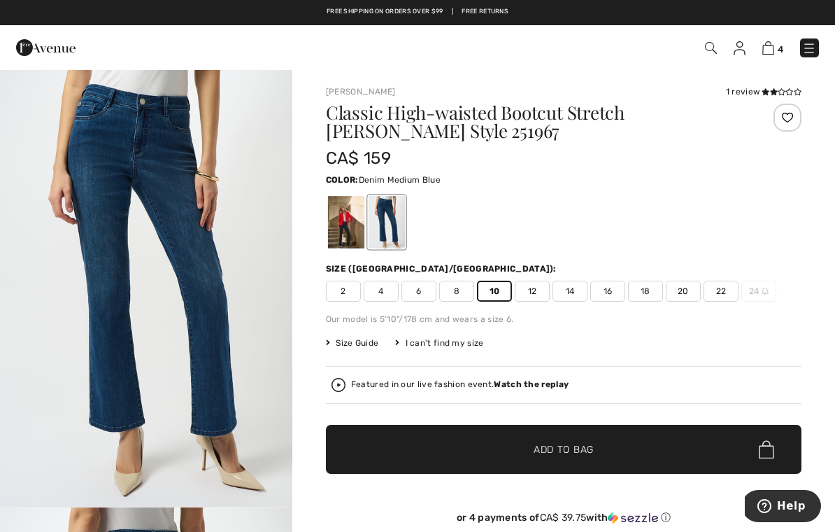
click at [547, 453] on span "Add to Bag" at bounding box center [564, 449] width 60 height 15
click at [764, 52] on img at bounding box center [768, 47] width 12 height 13
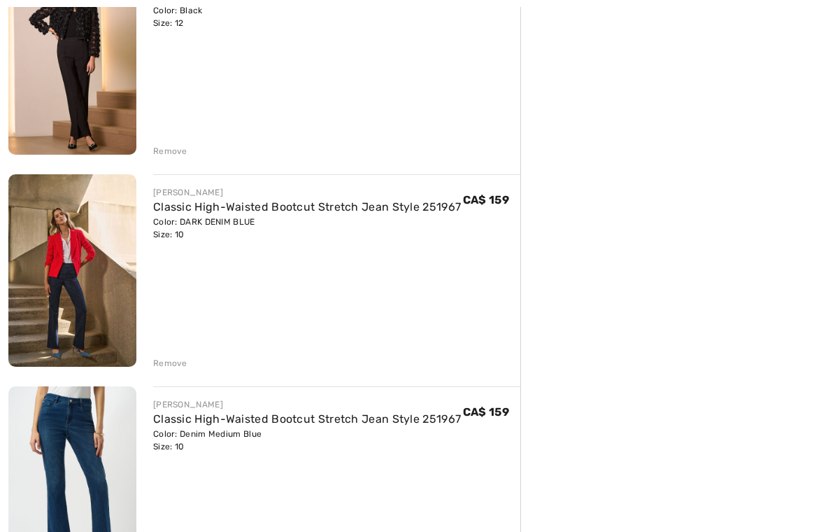
scroll to position [741, 0]
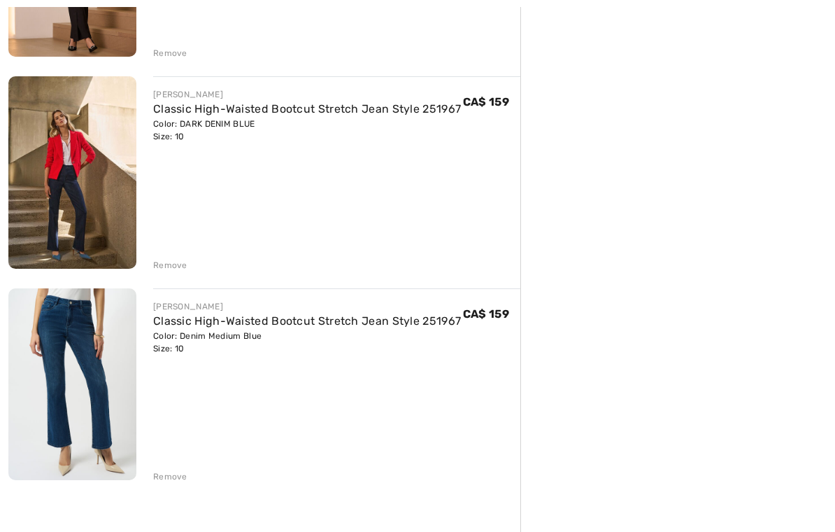
click at [170, 264] on div "Remove" at bounding box center [170, 265] width 34 height 13
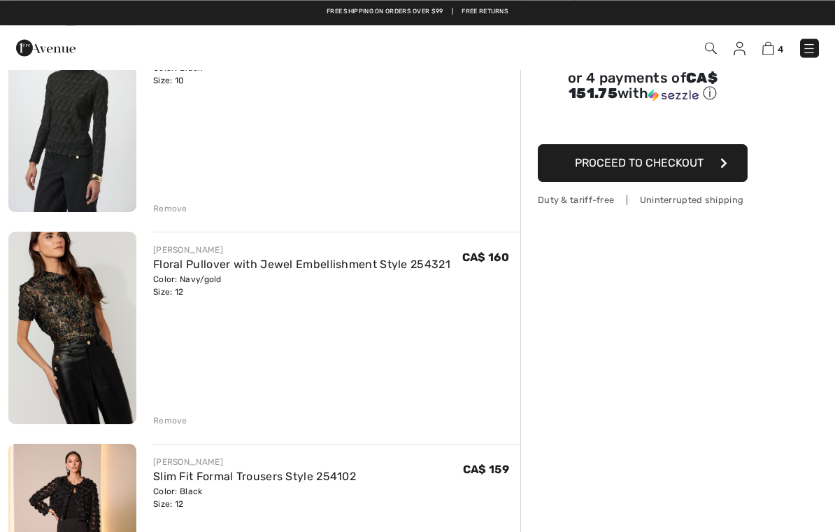
scroll to position [143, 0]
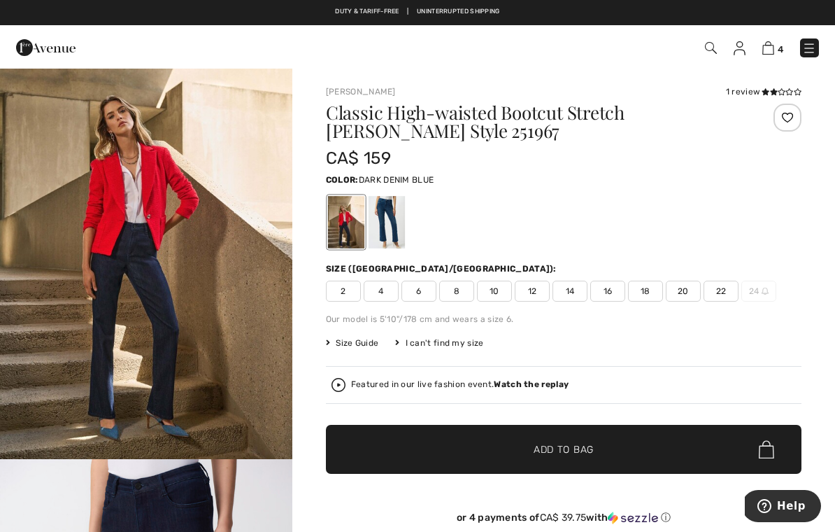
scroll to position [33, 0]
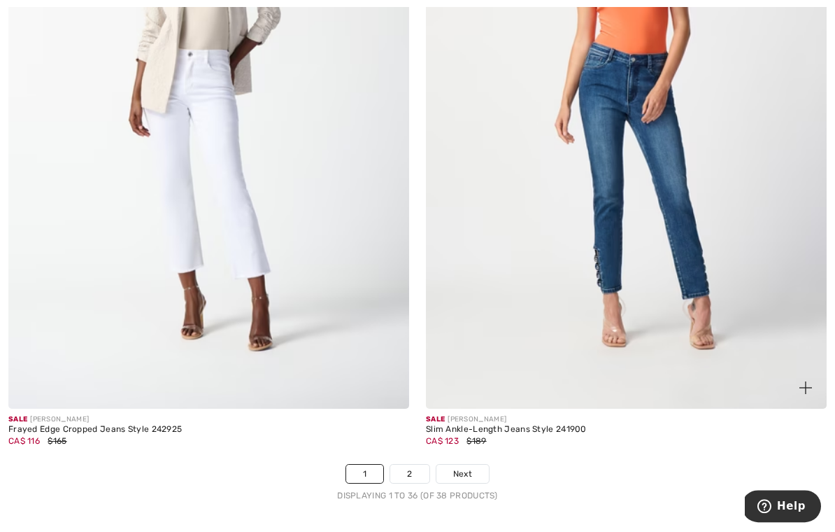
scroll to position [11983, 0]
click at [663, 136] on img at bounding box center [626, 108] width 401 height 602
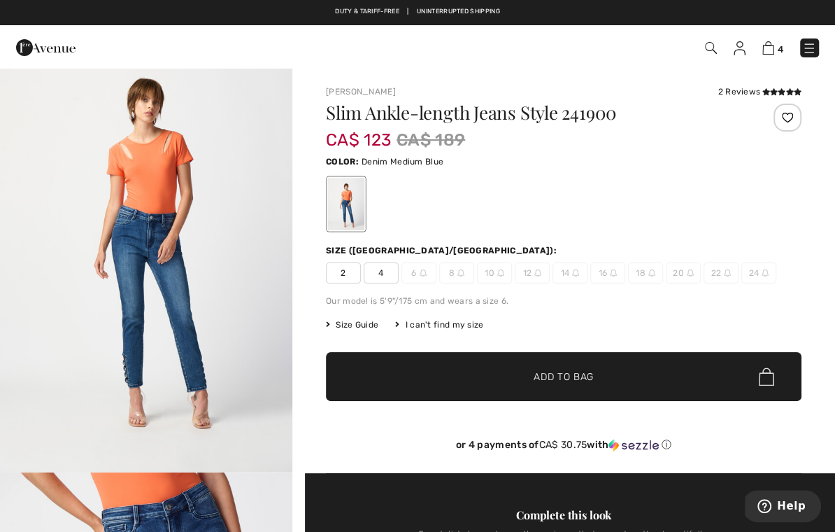
scroll to position [34, 0]
